Goal: Task Accomplishment & Management: Use online tool/utility

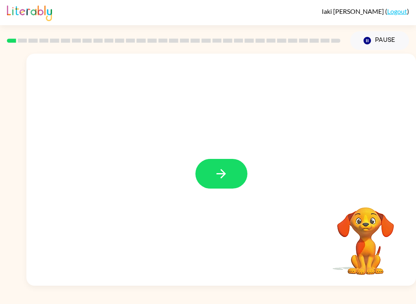
click at [218, 173] on icon "button" at bounding box center [221, 174] width 14 height 14
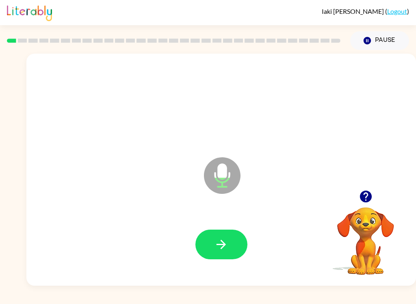
click at [227, 248] on icon "button" at bounding box center [221, 244] width 14 height 14
click at [213, 252] on button "button" at bounding box center [221, 245] width 52 height 30
click at [203, 261] on div at bounding box center [222, 244] width 374 height 67
click at [235, 248] on button "button" at bounding box center [221, 245] width 52 height 30
click at [228, 255] on button "button" at bounding box center [221, 245] width 52 height 30
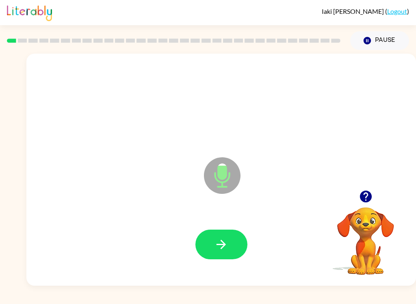
click at [221, 255] on button "button" at bounding box center [221, 245] width 52 height 30
click at [218, 257] on button "button" at bounding box center [221, 245] width 52 height 30
click at [218, 252] on button "button" at bounding box center [221, 245] width 52 height 30
click at [225, 246] on icon "button" at bounding box center [221, 244] width 14 height 14
click at [227, 251] on icon "button" at bounding box center [221, 244] width 14 height 14
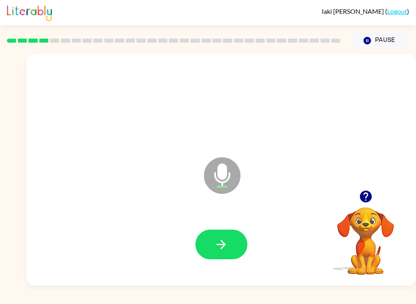
click at [226, 255] on button "button" at bounding box center [221, 245] width 52 height 30
click at [232, 250] on button "button" at bounding box center [221, 245] width 52 height 30
click at [213, 254] on button "button" at bounding box center [221, 245] width 52 height 30
click at [221, 252] on icon "button" at bounding box center [221, 244] width 14 height 14
click at [224, 248] on icon "button" at bounding box center [221, 244] width 14 height 14
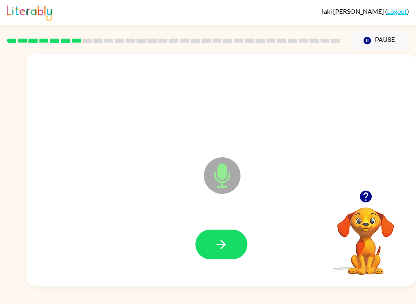
click at [229, 251] on button "button" at bounding box center [221, 245] width 52 height 30
click at [218, 248] on icon "button" at bounding box center [221, 244] width 14 height 14
click at [217, 256] on button "button" at bounding box center [221, 245] width 52 height 30
click at [219, 249] on icon "button" at bounding box center [221, 244] width 14 height 14
click at [232, 252] on button "button" at bounding box center [221, 245] width 52 height 30
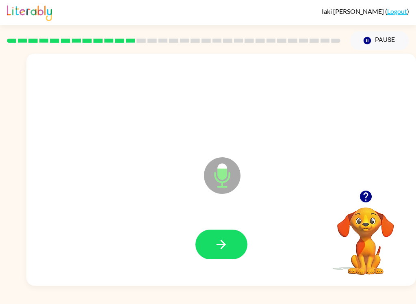
click at [227, 245] on icon "button" at bounding box center [221, 244] width 14 height 14
click at [224, 248] on icon "button" at bounding box center [221, 244] width 14 height 14
click at [229, 252] on button "button" at bounding box center [221, 245] width 52 height 30
click at [228, 265] on div at bounding box center [222, 244] width 374 height 67
click at [222, 268] on div at bounding box center [222, 244] width 374 height 67
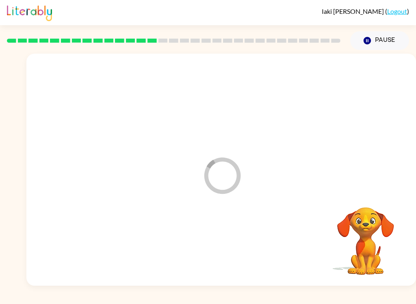
click at [217, 249] on div at bounding box center [222, 244] width 374 height 67
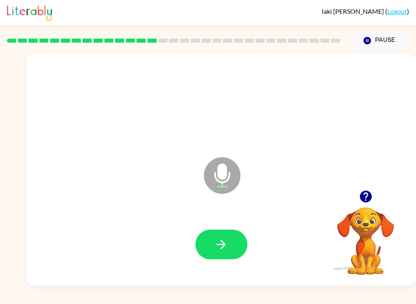
click at [224, 251] on icon "button" at bounding box center [221, 244] width 14 height 14
click at [222, 253] on button "button" at bounding box center [221, 245] width 52 height 30
click at [223, 254] on button "button" at bounding box center [221, 245] width 52 height 30
click at [204, 250] on button "button" at bounding box center [221, 245] width 52 height 30
click at [218, 247] on icon "button" at bounding box center [221, 244] width 14 height 14
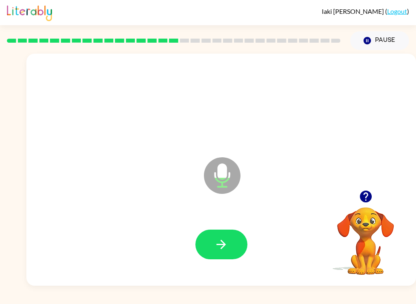
click at [222, 258] on button "button" at bounding box center [221, 245] width 52 height 30
click at [219, 250] on icon "button" at bounding box center [221, 244] width 14 height 14
click at [223, 237] on button "button" at bounding box center [221, 245] width 52 height 30
click at [218, 256] on button "button" at bounding box center [221, 245] width 52 height 30
click at [228, 251] on button "button" at bounding box center [221, 245] width 52 height 30
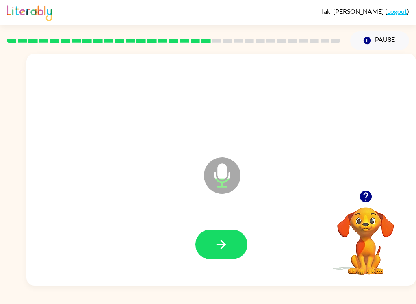
click at [228, 245] on icon "button" at bounding box center [221, 244] width 14 height 14
click at [232, 233] on button "button" at bounding box center [221, 245] width 52 height 30
click at [222, 245] on icon "button" at bounding box center [221, 244] width 9 height 9
click at [229, 235] on button "button" at bounding box center [221, 245] width 52 height 30
click at [207, 254] on button "button" at bounding box center [221, 245] width 52 height 30
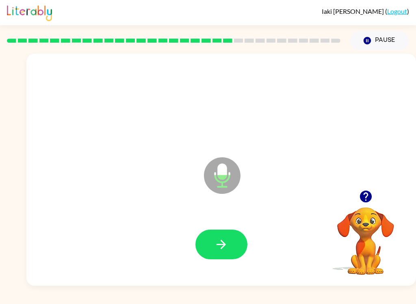
click at [228, 253] on button "button" at bounding box center [221, 245] width 52 height 30
click at [223, 253] on button "button" at bounding box center [221, 245] width 52 height 30
click at [227, 256] on button "button" at bounding box center [221, 245] width 52 height 30
click at [211, 249] on button "button" at bounding box center [221, 245] width 52 height 30
click at [226, 253] on button "button" at bounding box center [221, 245] width 52 height 30
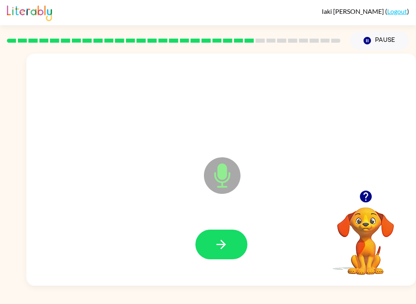
click at [215, 258] on button "button" at bounding box center [221, 245] width 52 height 30
click at [204, 256] on button "button" at bounding box center [221, 245] width 52 height 30
click at [212, 249] on button "button" at bounding box center [221, 245] width 52 height 30
click at [224, 240] on icon "button" at bounding box center [221, 244] width 14 height 14
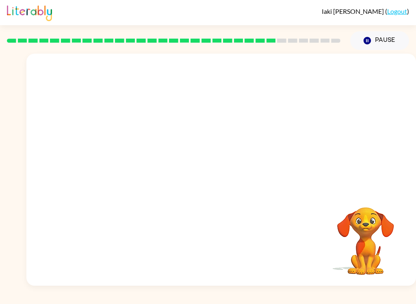
click at [312, 184] on div at bounding box center [221, 122] width 390 height 137
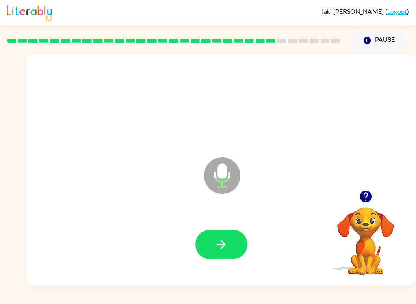
click at [226, 248] on icon "button" at bounding box center [221, 244] width 14 height 14
click at [217, 246] on icon "button" at bounding box center [221, 244] width 14 height 14
click at [224, 249] on icon "button" at bounding box center [221, 244] width 14 height 14
click at [218, 258] on button "button" at bounding box center [221, 245] width 52 height 30
click at [222, 244] on icon "button" at bounding box center [221, 244] width 9 height 9
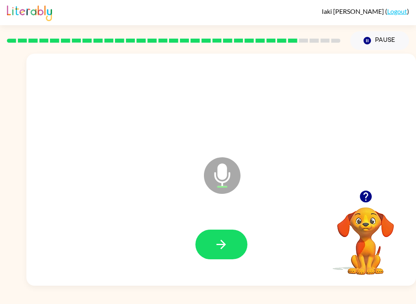
click at [232, 251] on button "button" at bounding box center [221, 245] width 52 height 30
click at [224, 252] on icon "button" at bounding box center [221, 244] width 14 height 14
click at [231, 240] on button "button" at bounding box center [221, 245] width 52 height 30
click at [223, 252] on icon "button" at bounding box center [221, 244] width 14 height 14
click at [237, 252] on button "button" at bounding box center [221, 245] width 52 height 30
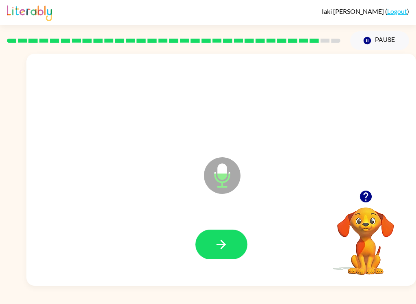
click at [221, 248] on icon "button" at bounding box center [221, 244] width 14 height 14
click at [207, 246] on button "button" at bounding box center [221, 245] width 52 height 30
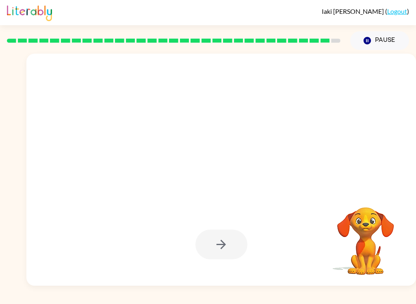
click at [222, 245] on div at bounding box center [221, 245] width 52 height 30
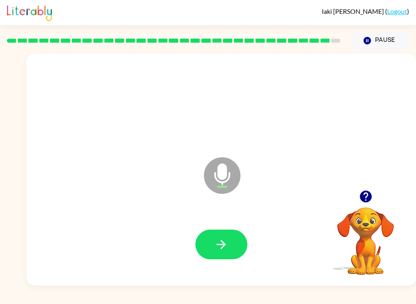
click at [222, 249] on icon "button" at bounding box center [221, 244] width 9 height 9
